Goal: Information Seeking & Learning: Compare options

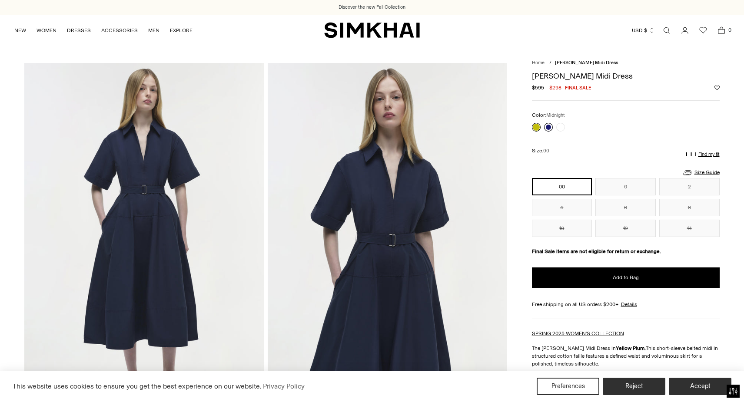
click at [547, 126] on link at bounding box center [548, 127] width 9 height 9
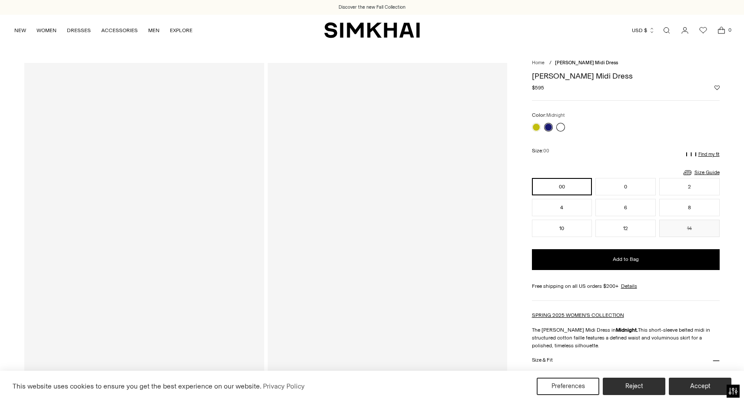
click at [563, 127] on link at bounding box center [560, 127] width 9 height 9
